Goal: Check status: Check status

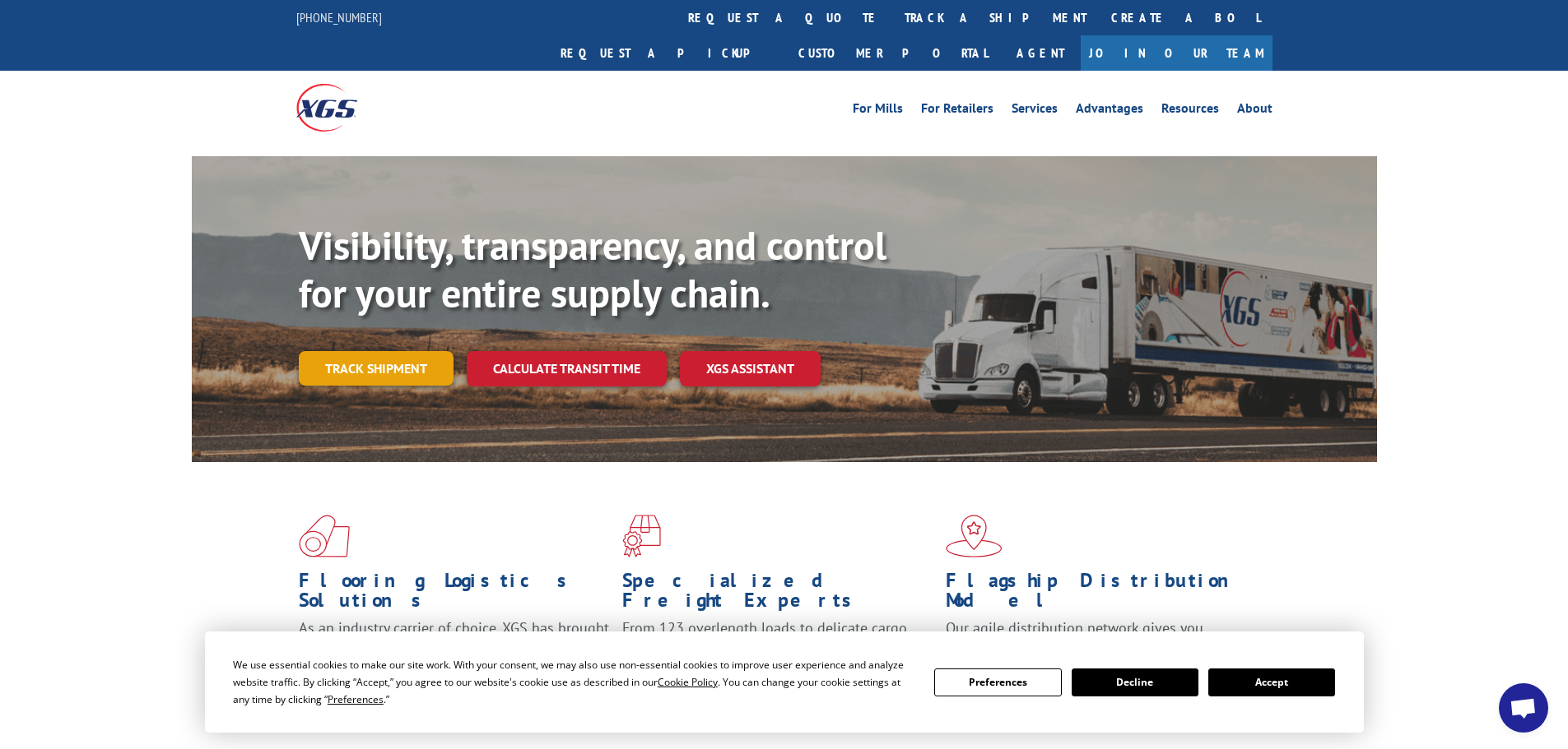
click at [413, 352] on link "Track shipment" at bounding box center [376, 369] width 154 height 34
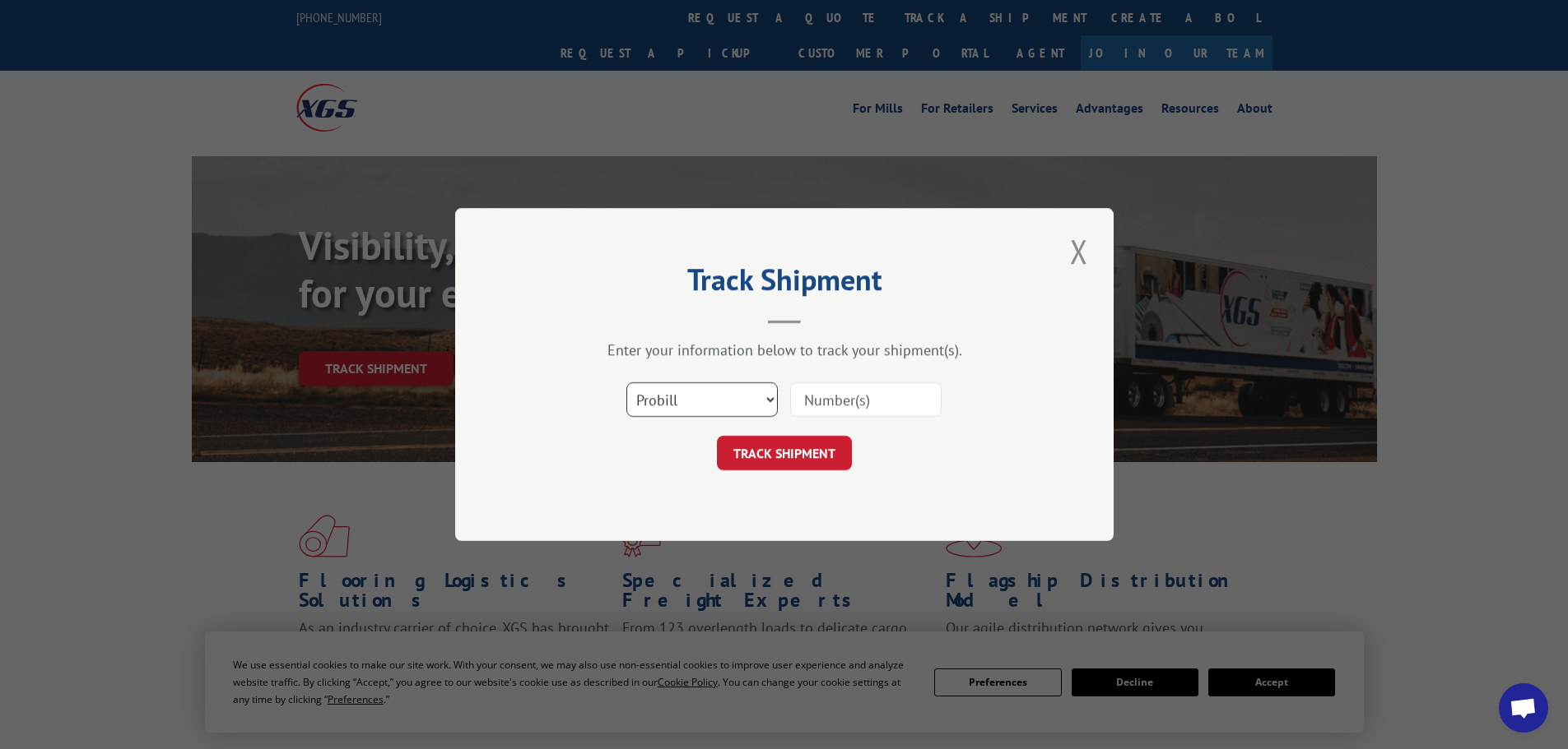
click at [712, 389] on select "Select category... Probill BOL PO" at bounding box center [702, 399] width 151 height 34
select select "po"
click at [626, 382] on select "Select category... Probill BOL PO" at bounding box center [702, 399] width 151 height 34
paste input "29521414"
type input "29521414"
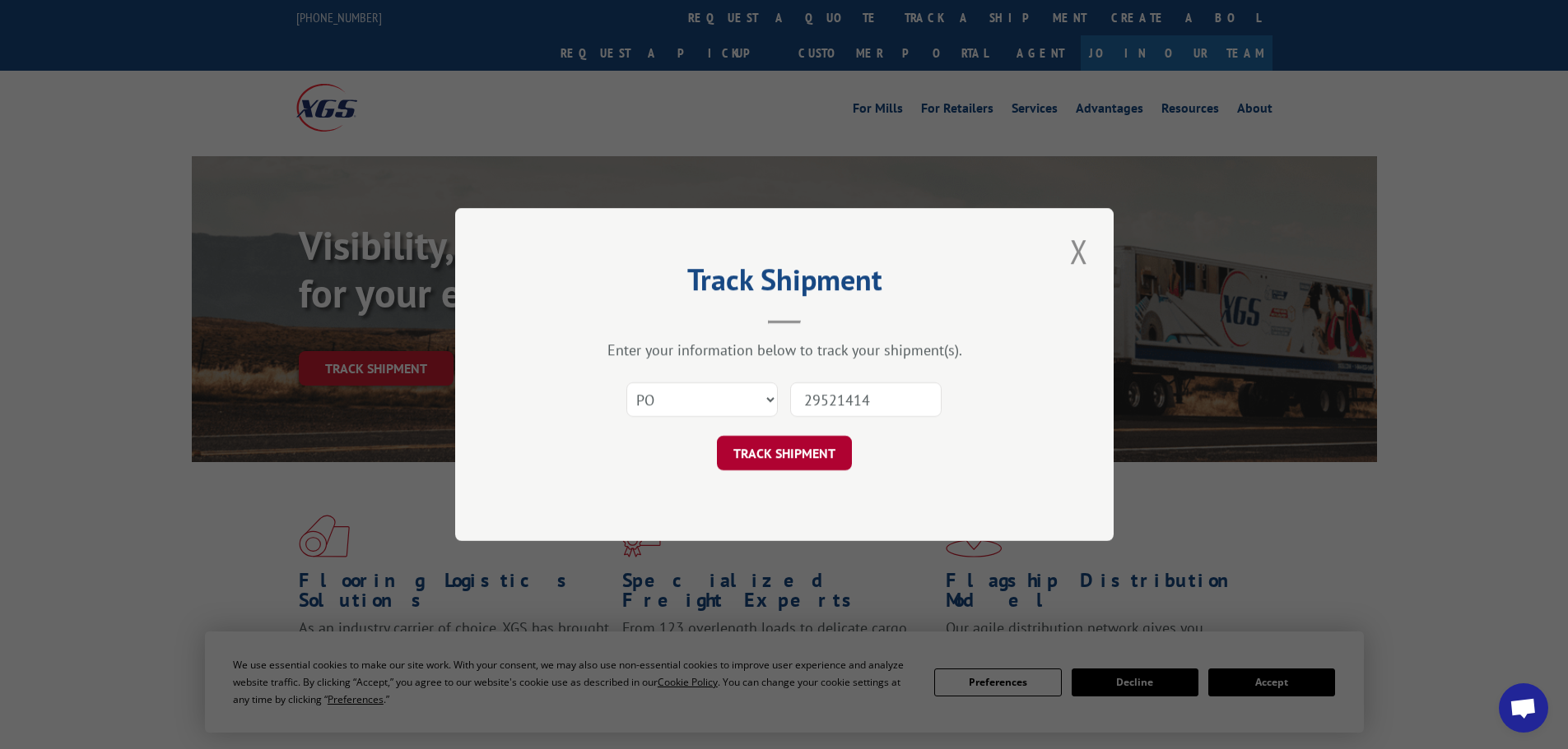
click at [779, 440] on button "TRACK SHIPMENT" at bounding box center [784, 453] width 135 height 34
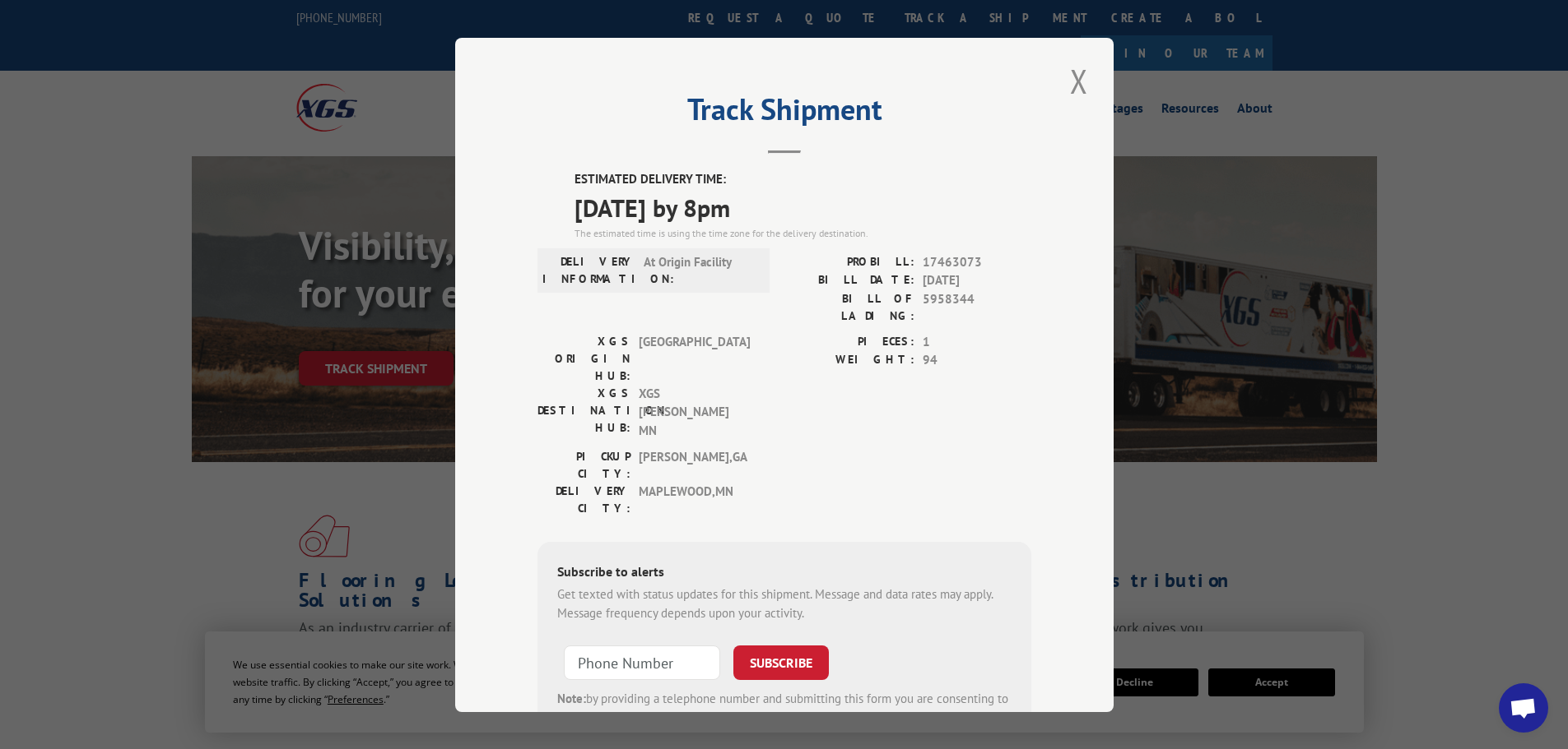
click at [1068, 79] on button "Close modal" at bounding box center [1078, 80] width 28 height 45
